Goal: Information Seeking & Learning: Learn about a topic

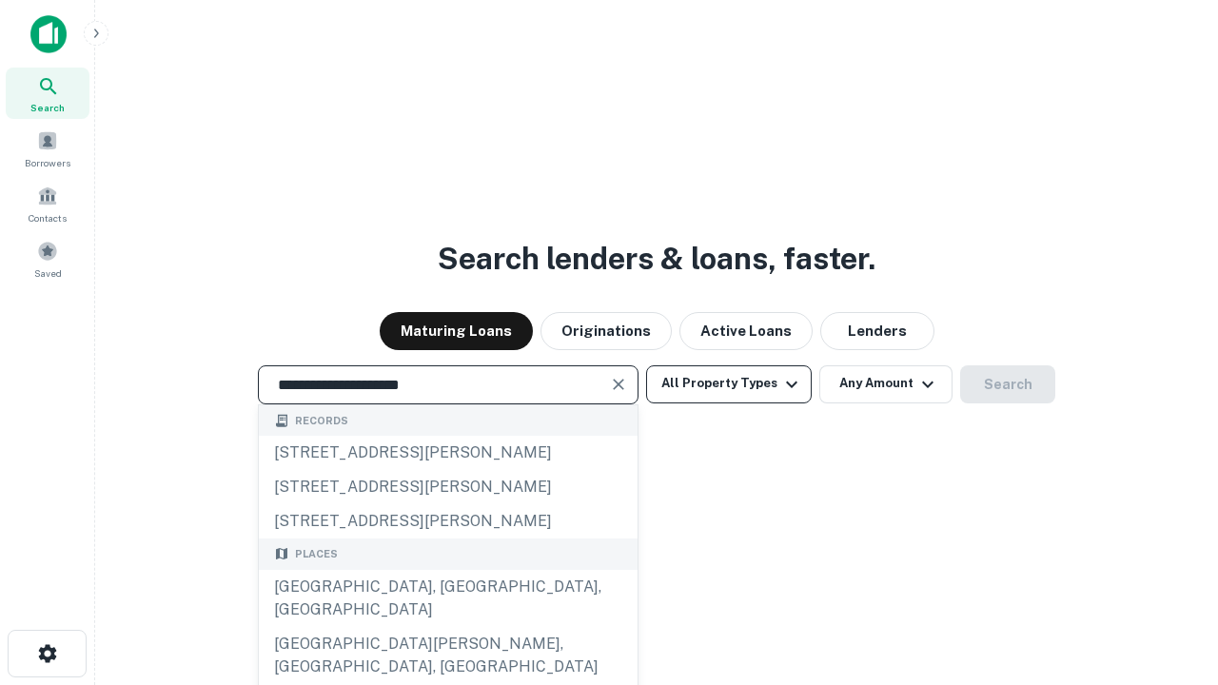
click at [447, 627] on div "[GEOGRAPHIC_DATA], [GEOGRAPHIC_DATA], [GEOGRAPHIC_DATA]" at bounding box center [448, 598] width 379 height 57
type input "**********"
click at [729, 383] on button "All Property Types" at bounding box center [729, 384] width 166 height 38
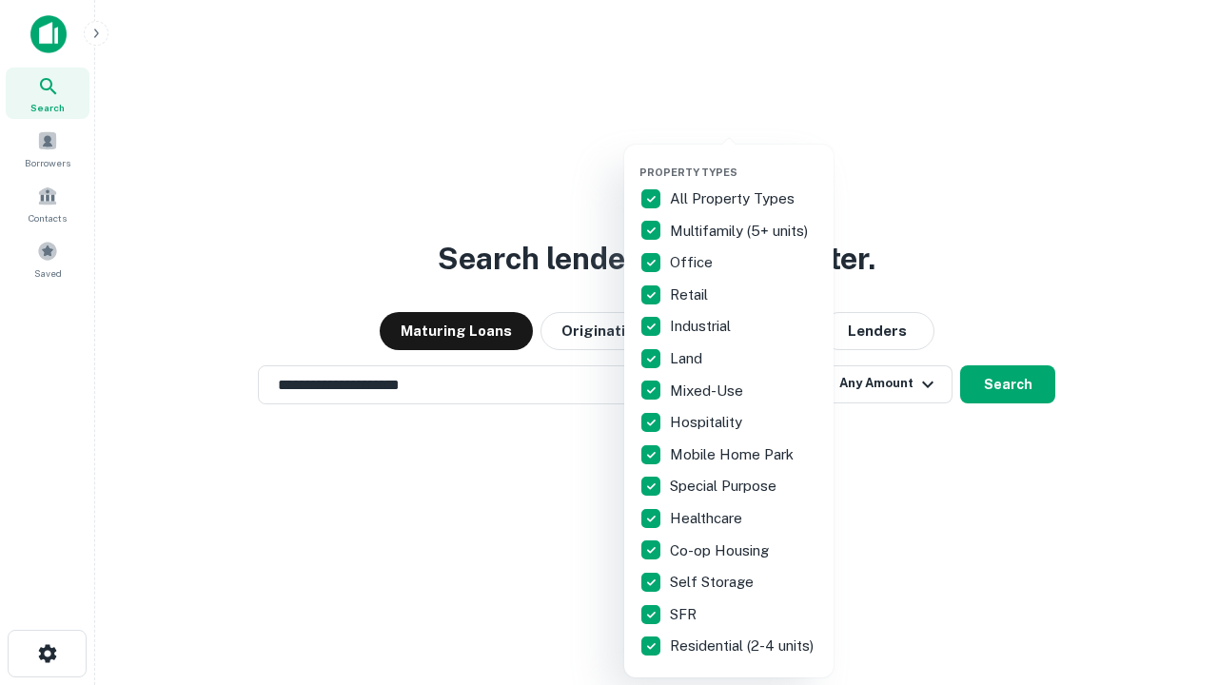
click at [744, 160] on button "button" at bounding box center [743, 160] width 209 height 1
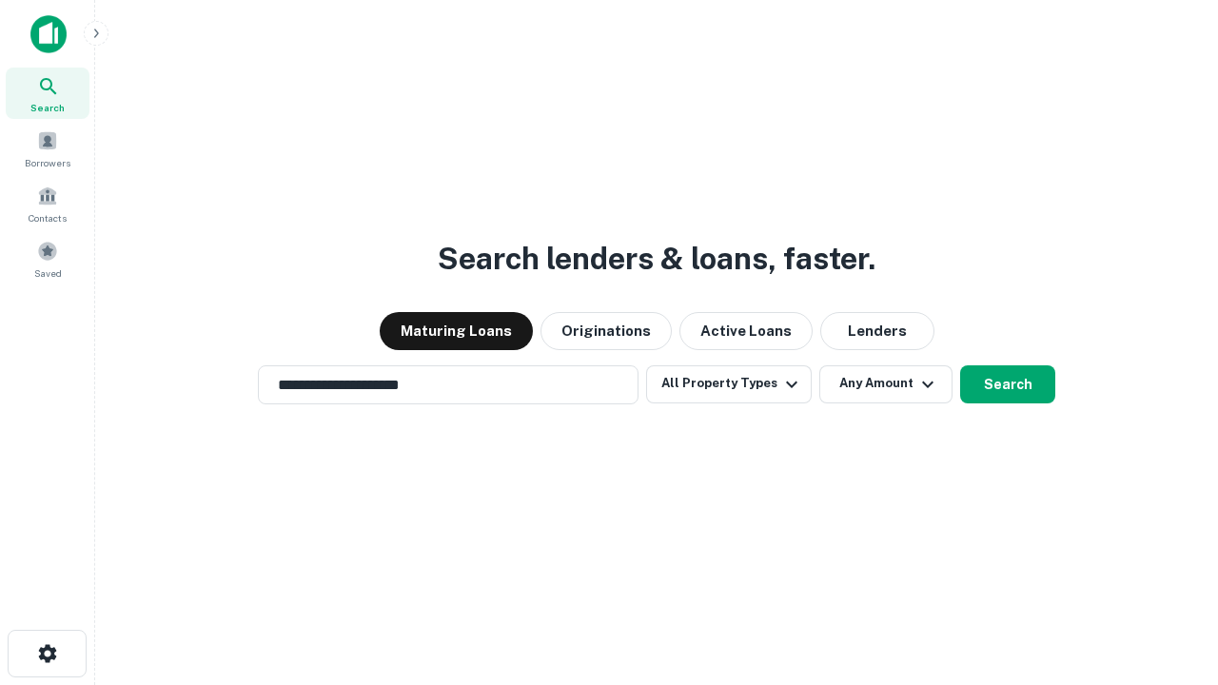
scroll to position [29, 0]
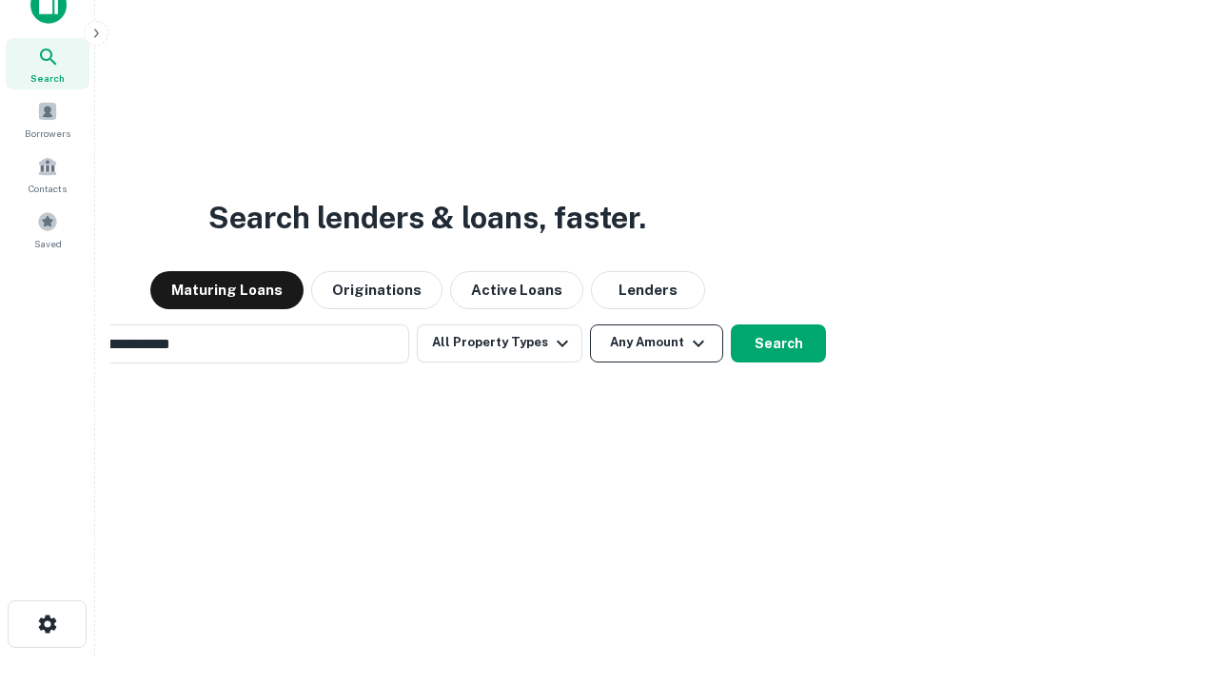
click at [590, 324] on button "Any Amount" at bounding box center [656, 343] width 133 height 38
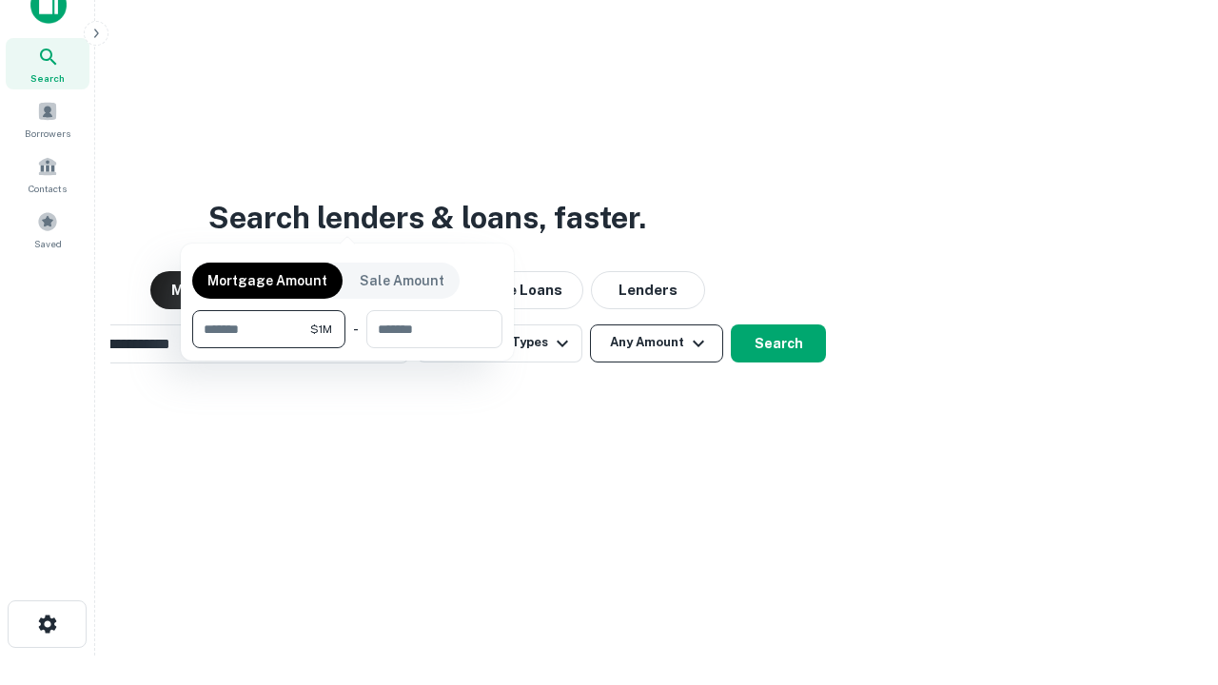
scroll to position [30, 0]
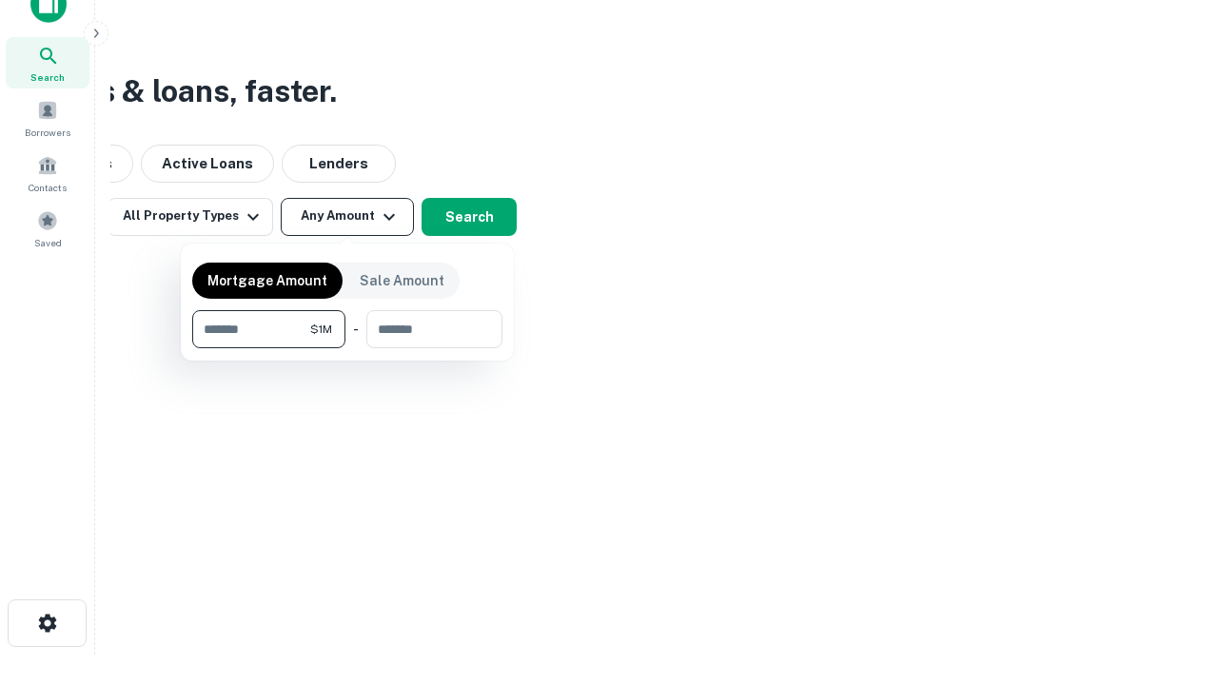
type input "*******"
click at [347, 348] on button "button" at bounding box center [347, 348] width 310 height 1
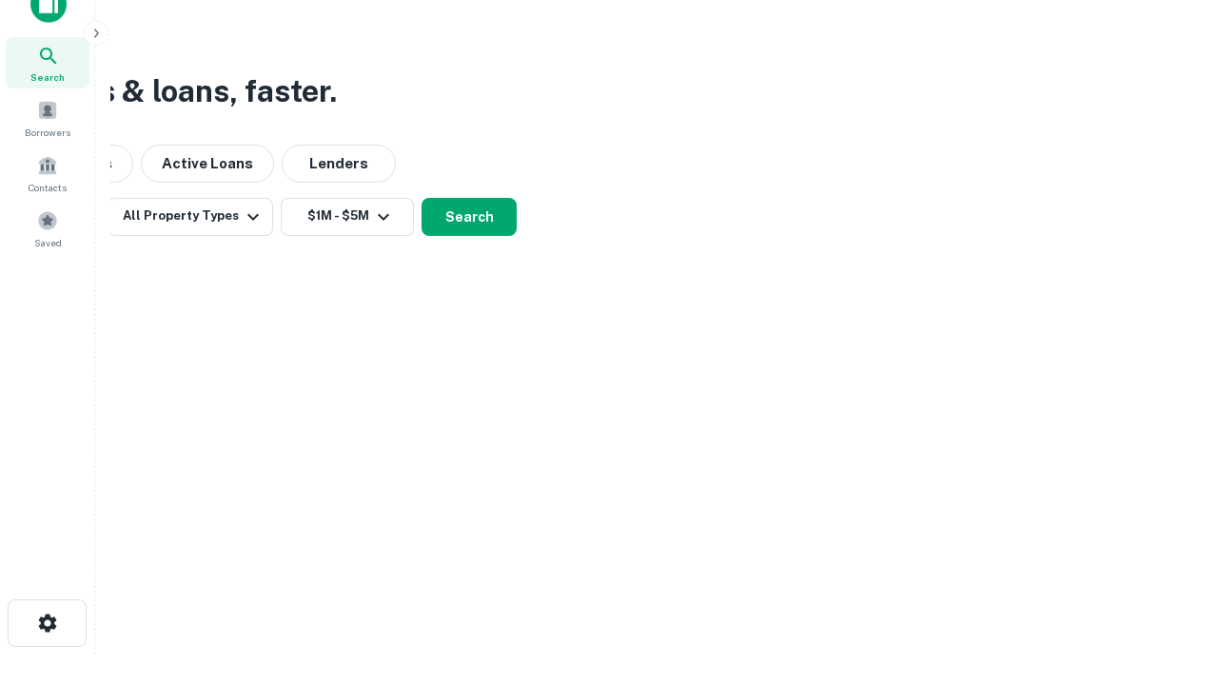
scroll to position [29, 0]
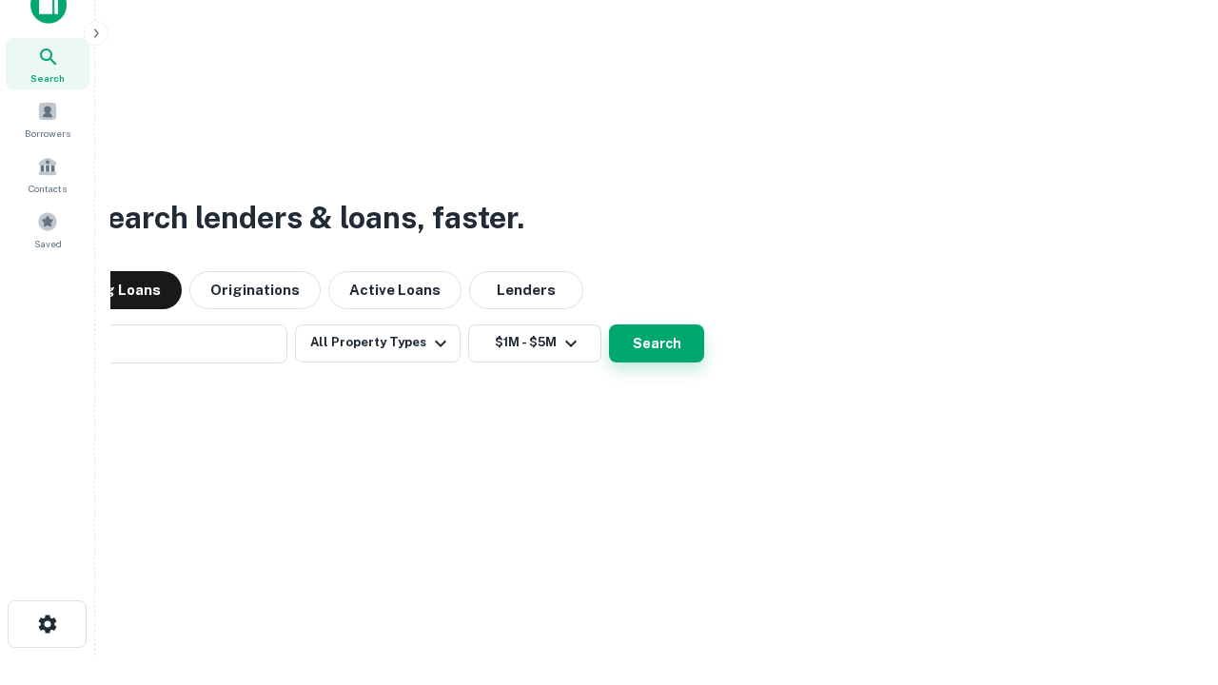
click at [609, 324] on button "Search" at bounding box center [656, 343] width 95 height 38
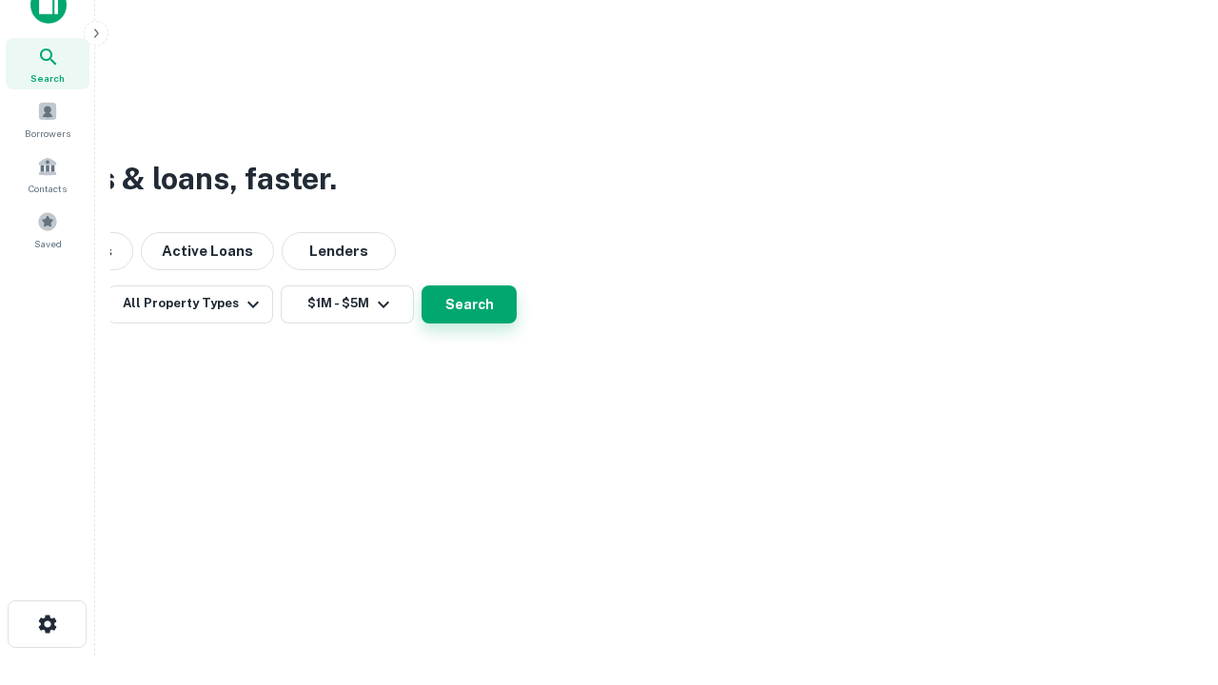
scroll to position [30, 0]
